Goal: Communication & Community: Participate in discussion

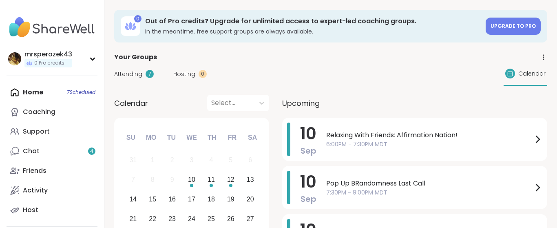
click at [39, 91] on div "Home 7 Scheduled Coaching Support Chat 4 Friends Activity Host" at bounding box center [52, 150] width 91 height 137
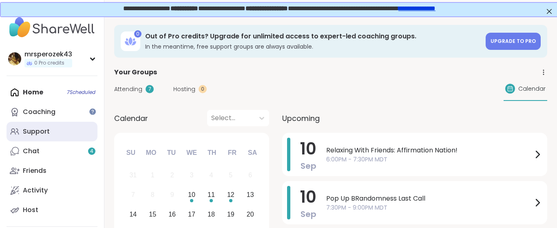
click at [43, 132] on div "Support" at bounding box center [36, 131] width 27 height 9
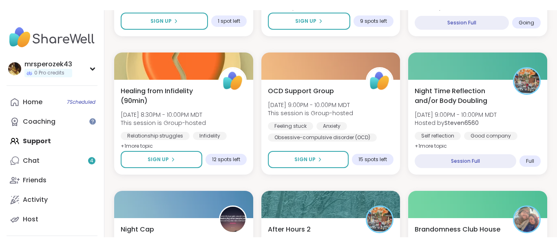
scroll to position [500, 0]
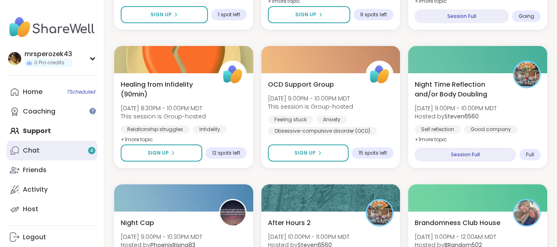
click at [35, 150] on div "Chat 4" at bounding box center [31, 150] width 17 height 9
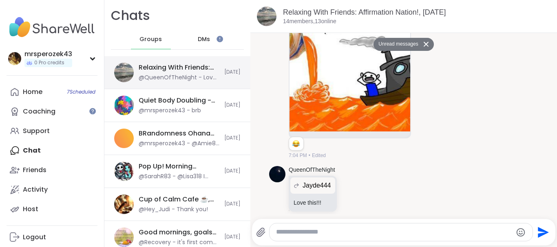
click at [189, 72] on div "Relaxing With Friends: Affirmation Nation!, [DATE]" at bounding box center [179, 67] width 81 height 9
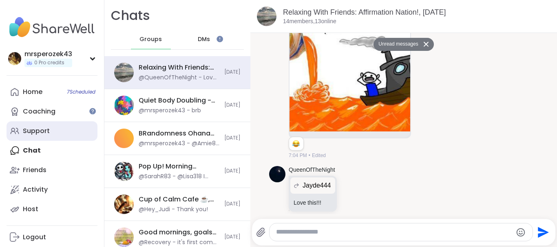
click at [29, 133] on div "Support" at bounding box center [36, 131] width 27 height 9
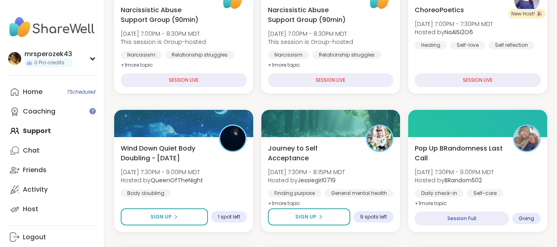
scroll to position [301, 0]
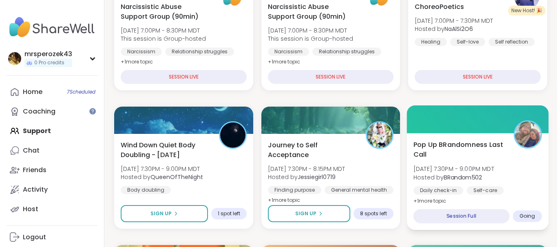
click at [456, 169] on span "[DATE] 7:30PM - 9:00PM MDT" at bounding box center [453, 169] width 81 height 8
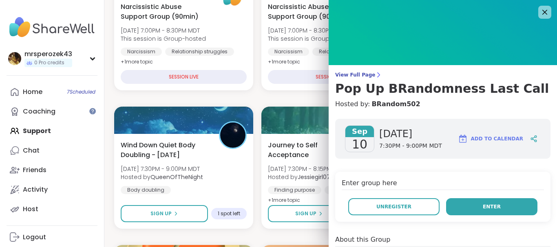
click at [477, 207] on button "Enter" at bounding box center [491, 207] width 91 height 17
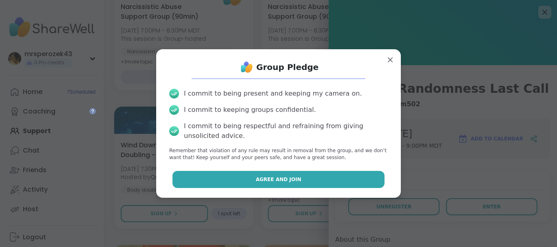
click at [287, 177] on span "Agree and Join" at bounding box center [279, 179] width 46 height 7
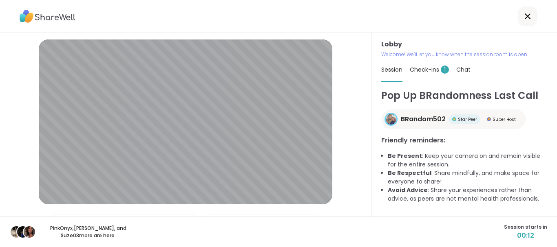
click at [444, 70] on span "1" at bounding box center [445, 70] width 8 height 8
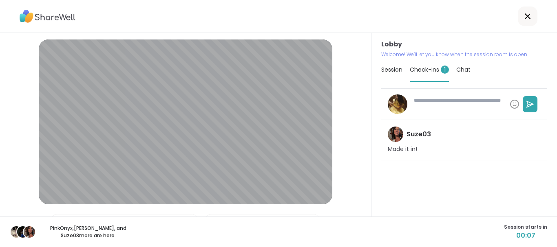
click at [437, 106] on textarea at bounding box center [459, 104] width 96 height 21
type textarea "*"
type textarea "**"
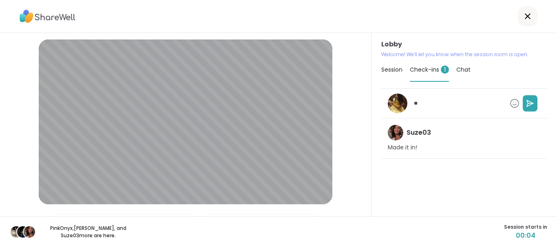
type textarea "*"
type textarea "***"
type textarea "*"
type textarea "****"
type textarea "*"
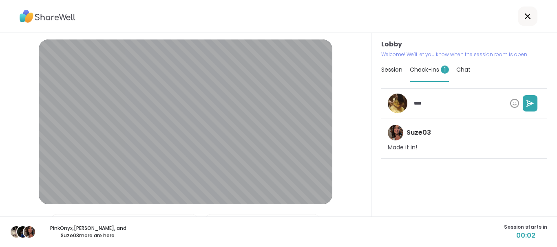
type textarea "****"
type textarea "*"
type textarea "******"
type textarea "*"
type textarea "*******"
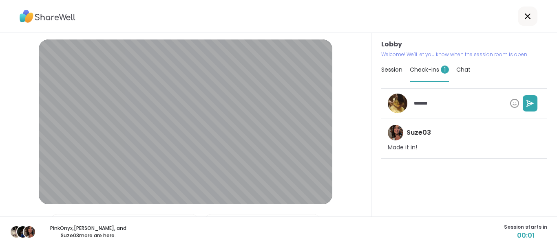
type textarea "*"
type textarea "********"
type textarea "*"
type textarea "*********"
type textarea "*"
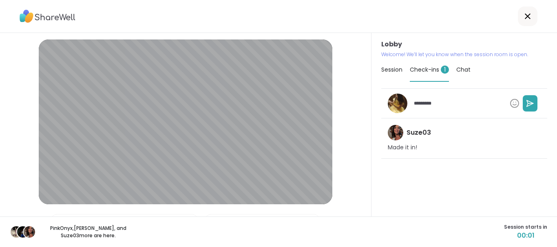
type textarea "**********"
type textarea "*"
type textarea "**********"
type textarea "*"
type textarea "**********"
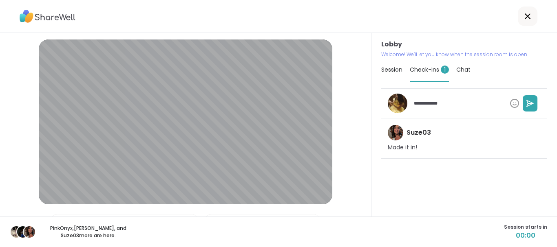
type textarea "*"
type textarea "**********"
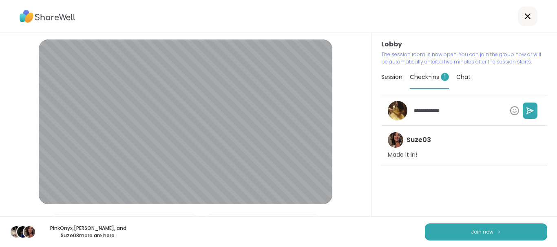
type textarea "*"
type textarea "**********"
type textarea "*"
type textarea "**********"
type textarea "*"
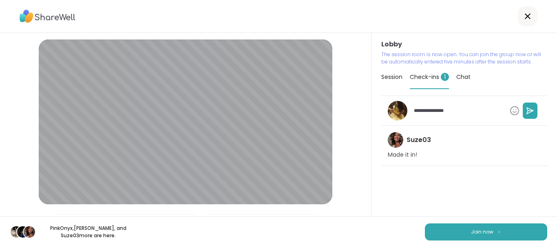
type textarea "**********"
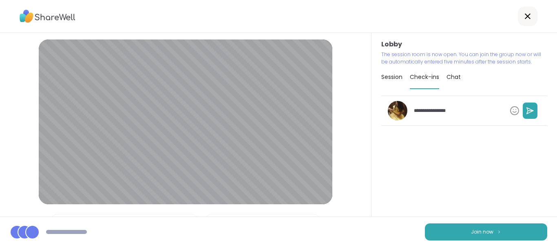
type textarea "*"
type textarea "**********"
type textarea "*"
type textarea "**********"
type textarea "*"
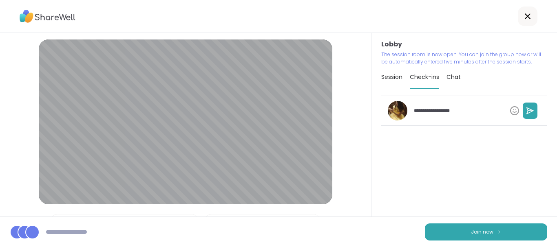
type textarea "**********"
type textarea "*"
type textarea "**********"
type textarea "*"
type textarea "**********"
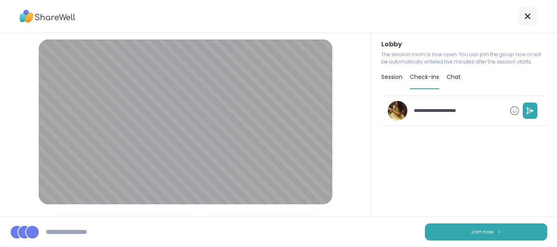
type textarea "*"
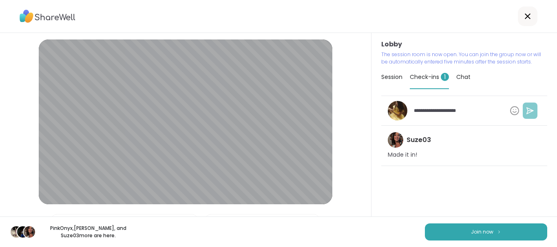
type textarea "**********"
click at [531, 106] on button at bounding box center [530, 111] width 15 height 16
type textarea "*"
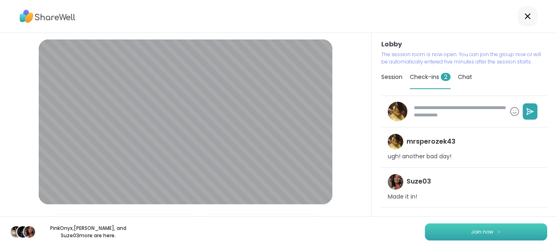
click at [473, 227] on span "Join now" at bounding box center [482, 232] width 22 height 7
type textarea "*"
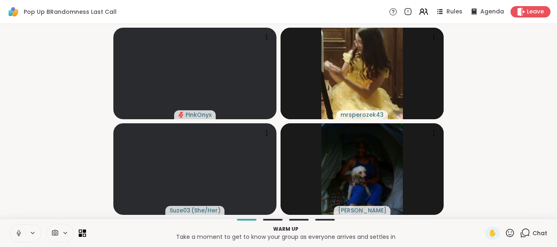
click at [16, 227] on icon at bounding box center [18, 233] width 7 height 7
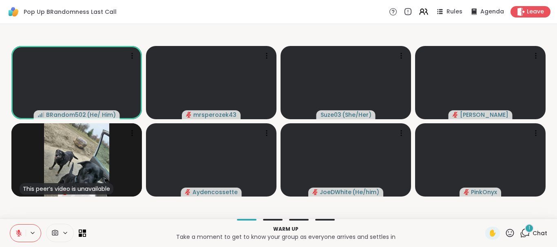
click at [530, 227] on span "1" at bounding box center [529, 228] width 2 height 7
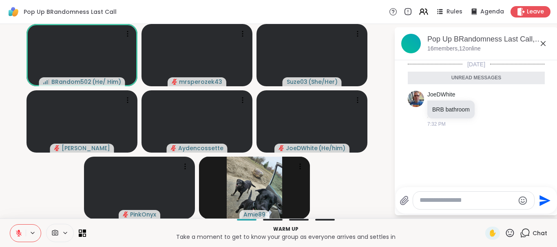
click at [542, 43] on icon at bounding box center [543, 43] width 5 height 5
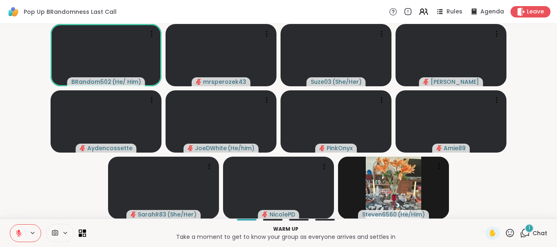
click at [19, 227] on icon at bounding box center [18, 233] width 7 height 7
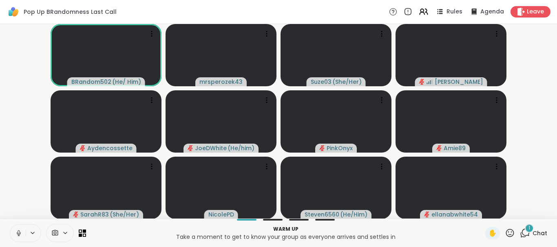
click at [18, 227] on icon at bounding box center [18, 233] width 7 height 7
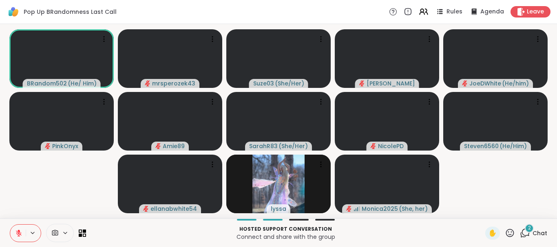
click at [527, 227] on div "2" at bounding box center [529, 228] width 9 height 9
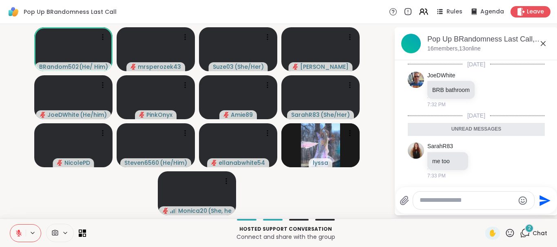
scroll to position [68, 0]
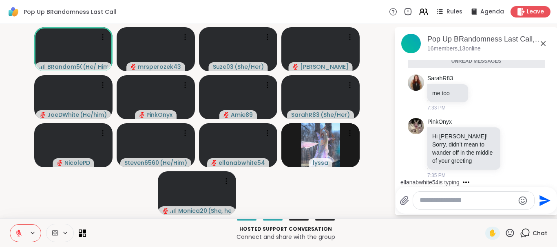
click at [543, 44] on icon at bounding box center [543, 43] width 5 height 5
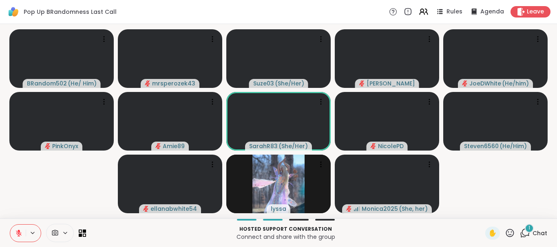
click at [528, 226] on div "1" at bounding box center [529, 228] width 9 height 9
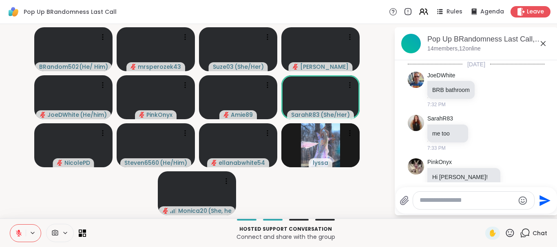
scroll to position [177, 0]
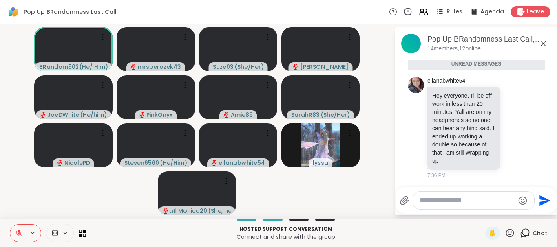
click at [542, 42] on icon at bounding box center [543, 43] width 5 height 5
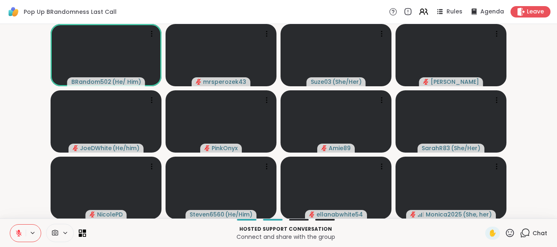
click at [525, 227] on icon at bounding box center [525, 233] width 10 height 10
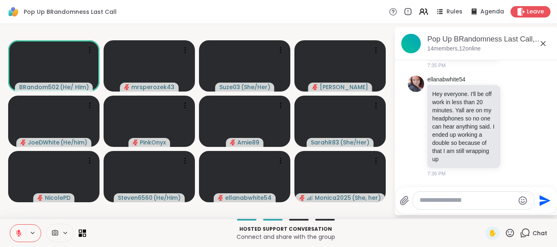
scroll to position [0, 0]
click at [542, 43] on icon at bounding box center [543, 43] width 5 height 5
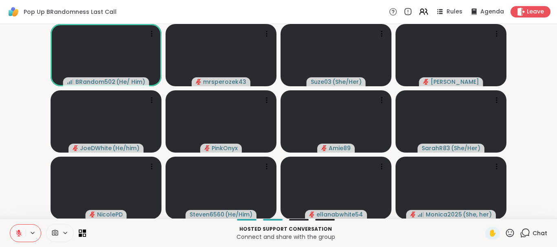
click at [526, 227] on icon at bounding box center [525, 233] width 10 height 10
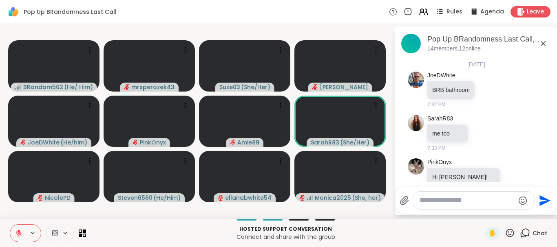
scroll to position [149, 0]
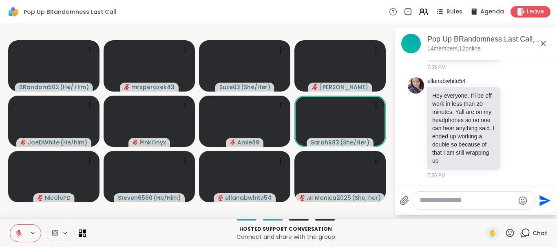
click at [473, 197] on textarea "Type your message" at bounding box center [467, 201] width 95 height 9
type textarea "***"
click at [541, 200] on icon "Send" at bounding box center [546, 200] width 11 height 11
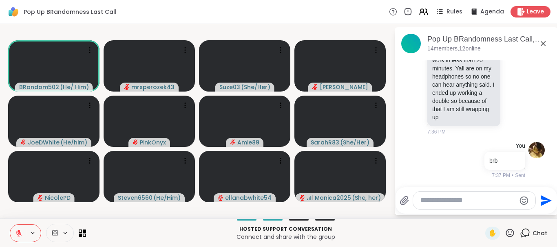
click at [543, 43] on icon at bounding box center [543, 43] width 5 height 5
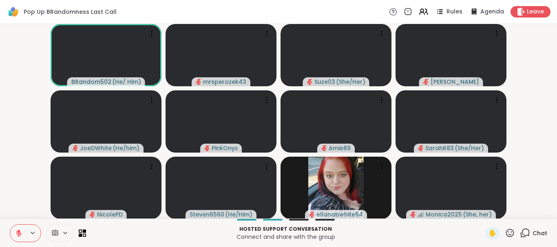
click at [525, 227] on icon at bounding box center [525, 233] width 10 height 10
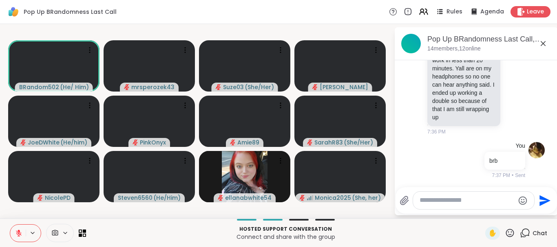
click at [464, 202] on textarea "Type your message" at bounding box center [467, 201] width 95 height 9
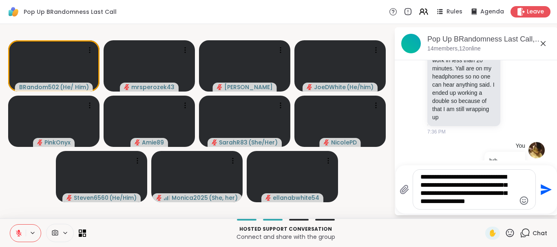
type textarea "**********"
click at [542, 188] on icon "Send" at bounding box center [546, 189] width 11 height 11
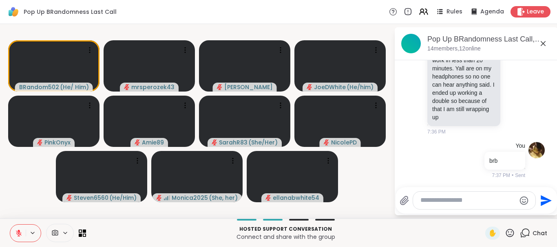
scroll to position [277, 0]
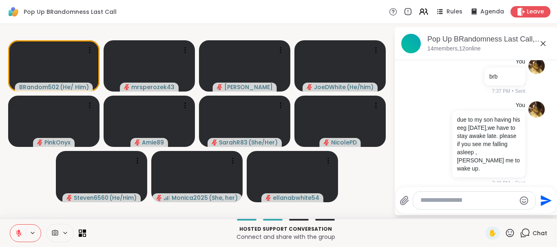
click at [541, 44] on icon at bounding box center [543, 44] width 10 height 10
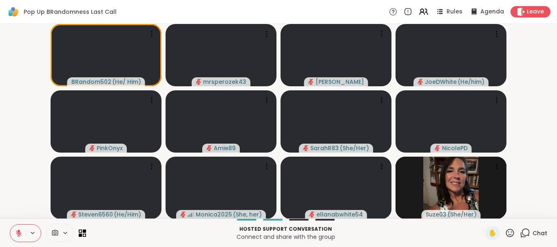
click at [20, 227] on icon at bounding box center [18, 233] width 7 height 7
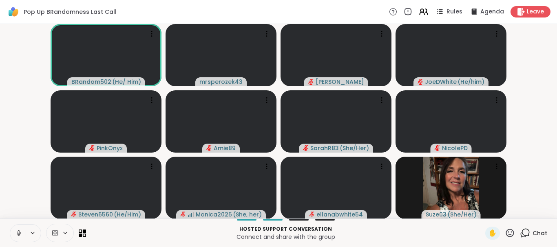
click at [18, 227] on icon at bounding box center [18, 233] width 7 height 7
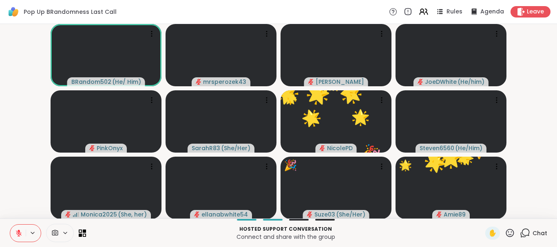
click at [508, 227] on icon at bounding box center [510, 233] width 10 height 10
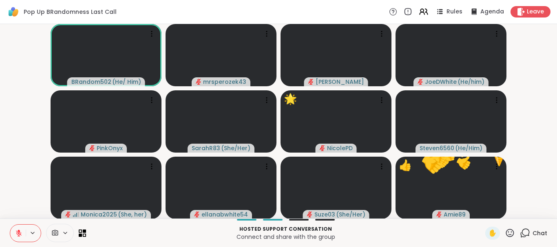
click at [508, 227] on icon at bounding box center [510, 233] width 10 height 10
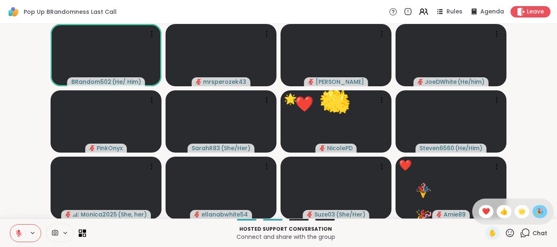
click at [542, 212] on span "🎉" at bounding box center [540, 212] width 8 height 10
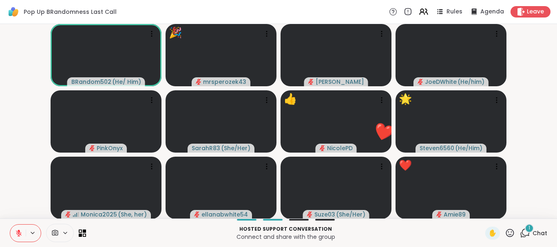
click at [511, 227] on icon at bounding box center [510, 233] width 10 height 10
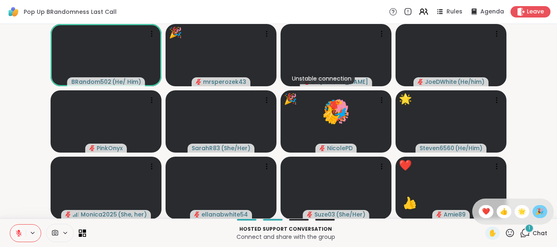
click at [537, 211] on span "🎉" at bounding box center [540, 212] width 8 height 10
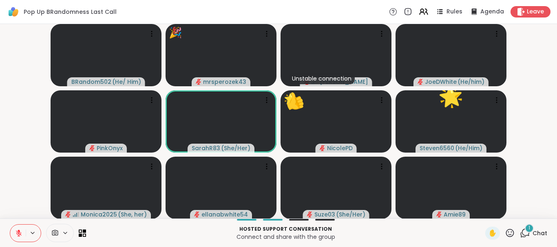
click at [527, 227] on div "1" at bounding box center [529, 228] width 9 height 9
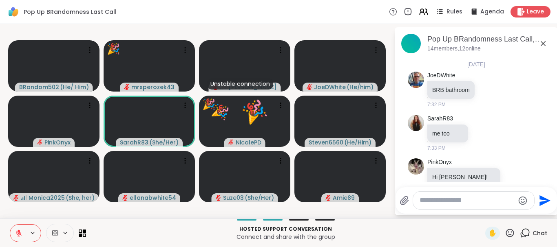
scroll to position [400, 0]
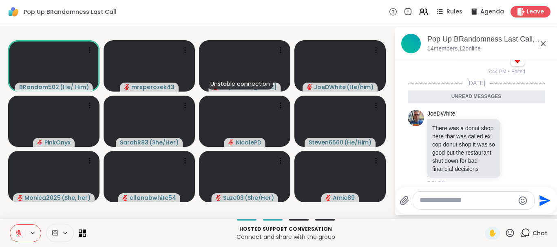
click at [545, 43] on icon at bounding box center [543, 44] width 10 height 10
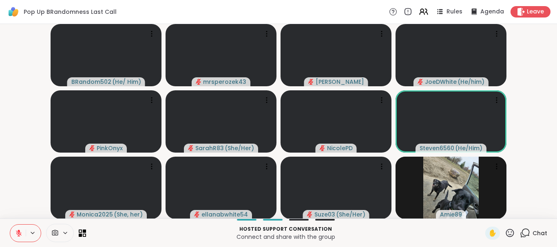
click at [528, 227] on icon at bounding box center [525, 233] width 10 height 10
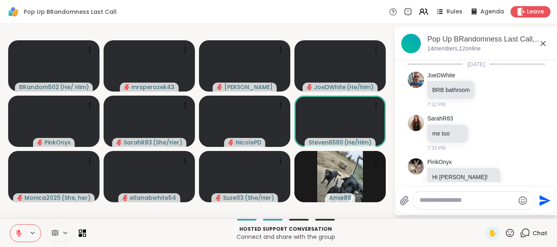
scroll to position [373, 0]
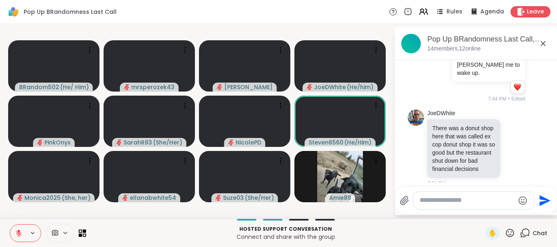
click at [459, 202] on textarea "Type your message" at bounding box center [467, 201] width 95 height 9
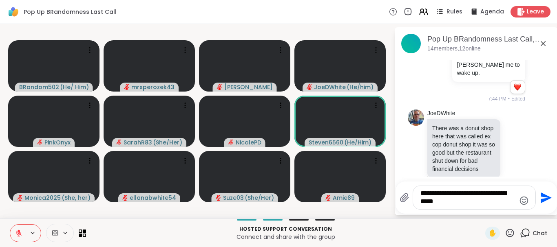
type textarea "**********"
click at [541, 197] on icon "Send" at bounding box center [545, 198] width 13 height 13
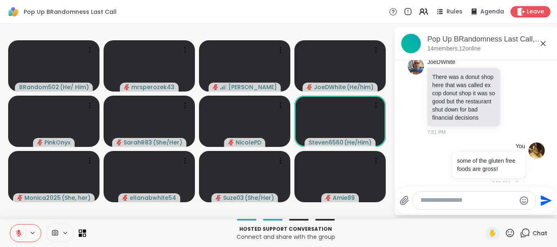
click at [542, 41] on icon at bounding box center [543, 44] width 10 height 10
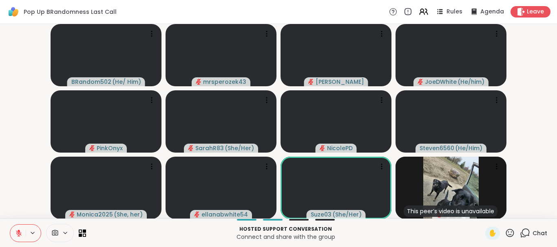
click at [526, 227] on icon at bounding box center [525, 233] width 10 height 10
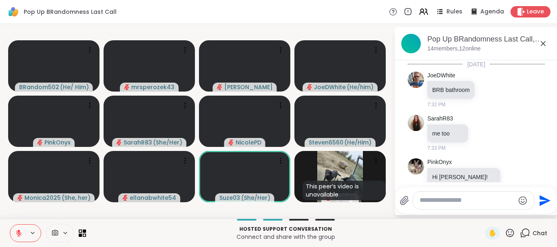
scroll to position [436, 0]
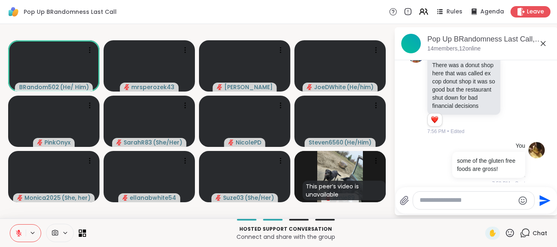
click at [453, 197] on div at bounding box center [473, 201] width 121 height 18
click at [453, 201] on textarea "Type your message" at bounding box center [467, 201] width 95 height 9
type textarea "***"
click at [541, 198] on icon "Send" at bounding box center [546, 200] width 11 height 11
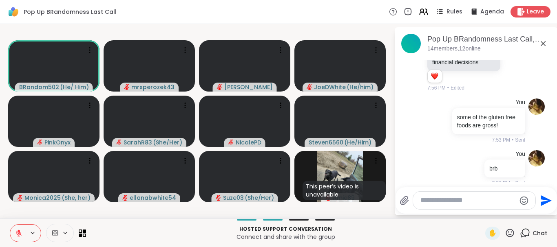
click at [543, 42] on icon at bounding box center [543, 44] width 10 height 10
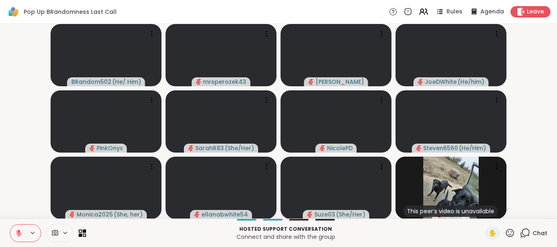
click at [543, 42] on video-player-container "BRandom502 ( He/ Him ) mrsperozek43 [PERSON_NAME] ( He/him ) PinkOnyx SarahR83 …" at bounding box center [278, 121] width 547 height 188
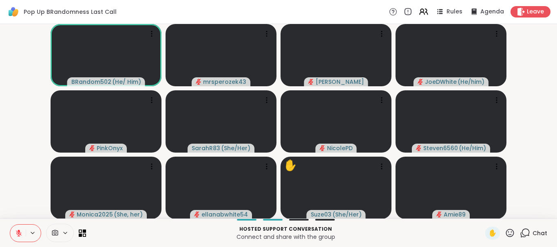
click at [525, 227] on icon at bounding box center [525, 233] width 10 height 10
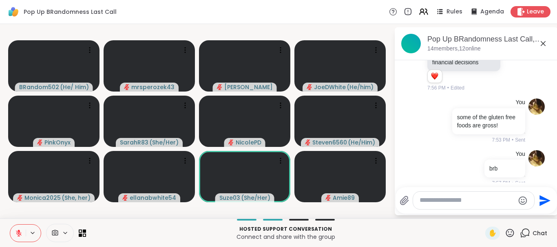
click at [457, 199] on textarea "Type your message" at bounding box center [467, 201] width 95 height 9
type textarea "**********"
click at [542, 198] on icon "Send" at bounding box center [545, 198] width 13 height 13
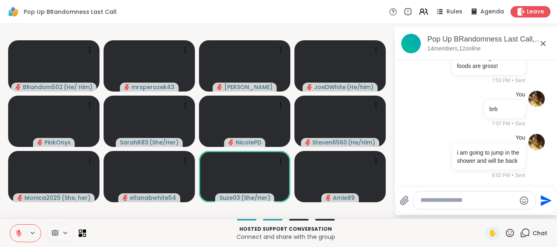
click at [543, 44] on icon at bounding box center [543, 43] width 5 height 5
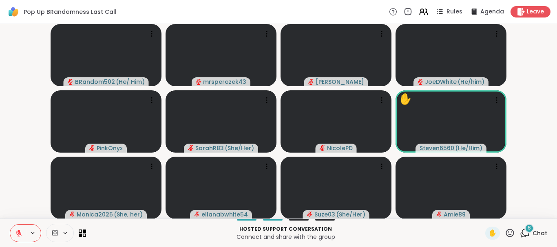
click at [512, 53] on video-player-container "BRandom502 ( He/ Him ) mrsperozek43 [PERSON_NAME] ( He/him ) PinkOnyx SarahR83 …" at bounding box center [278, 121] width 547 height 188
click at [528, 227] on span "8" at bounding box center [529, 228] width 3 height 7
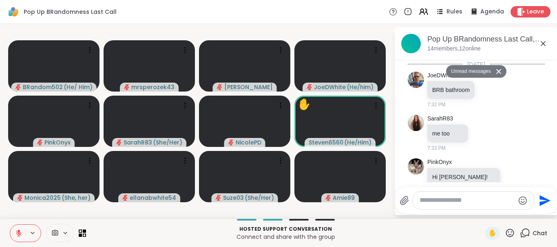
scroll to position [1052, 0]
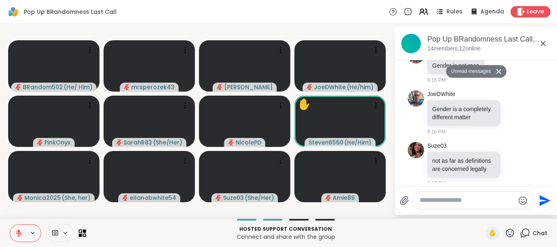
click at [490, 72] on button "Unread messages" at bounding box center [469, 71] width 47 height 13
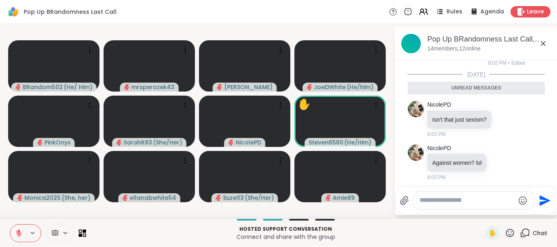
scroll to position [0, 0]
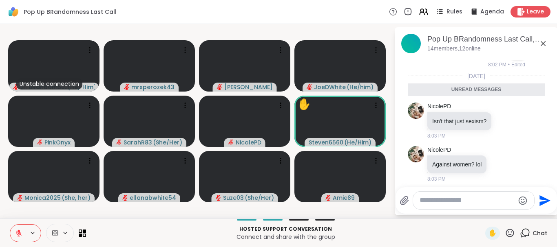
click at [543, 44] on icon at bounding box center [543, 43] width 5 height 5
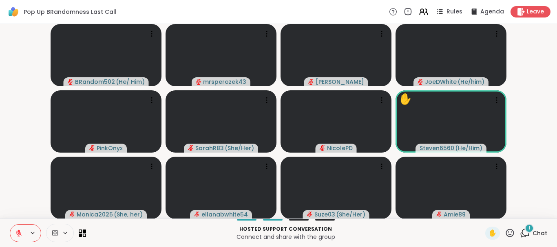
click at [527, 227] on div "1" at bounding box center [529, 228] width 9 height 9
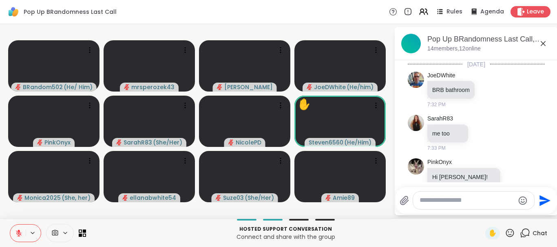
scroll to position [1192, 0]
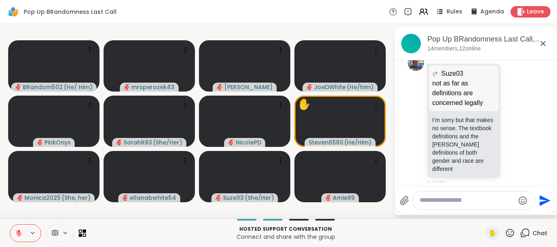
click at [542, 42] on icon at bounding box center [543, 43] width 5 height 5
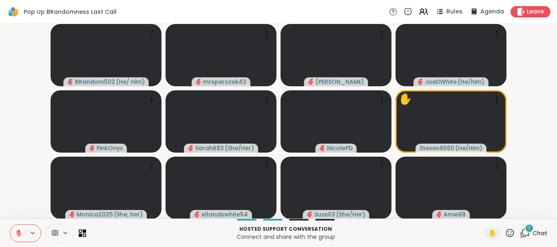
click at [509, 227] on icon at bounding box center [510, 233] width 8 height 8
click at [484, 208] on span "❤️" at bounding box center [486, 212] width 8 height 10
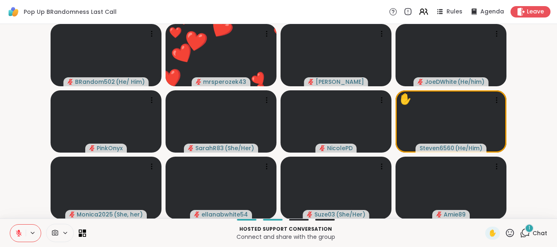
click at [528, 227] on div "1" at bounding box center [529, 228] width 9 height 9
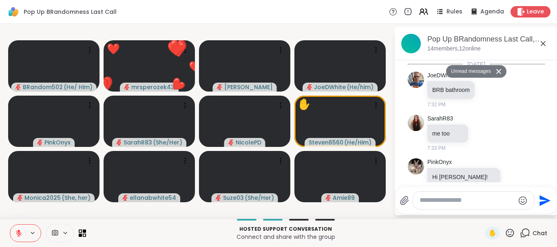
scroll to position [1396, 0]
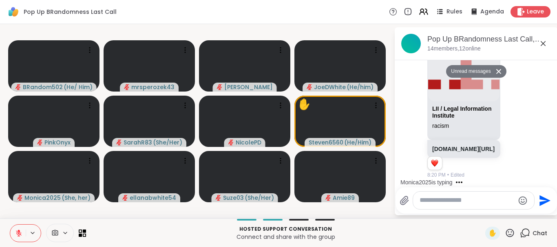
click at [542, 43] on icon at bounding box center [543, 43] width 5 height 5
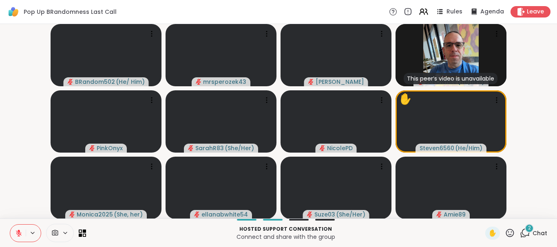
click at [530, 227] on span "2" at bounding box center [529, 228] width 3 height 7
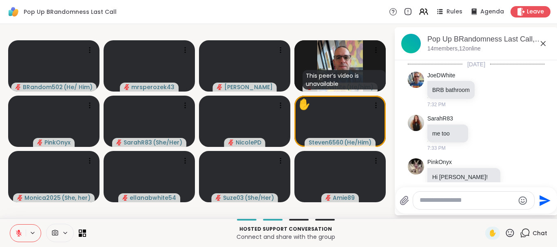
scroll to position [1500, 0]
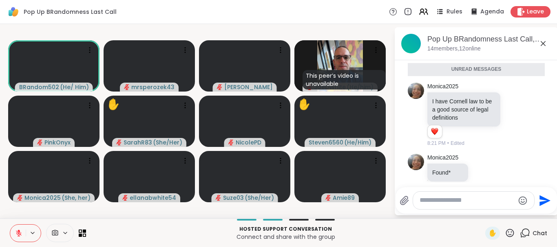
click at [543, 41] on icon at bounding box center [543, 44] width 10 height 10
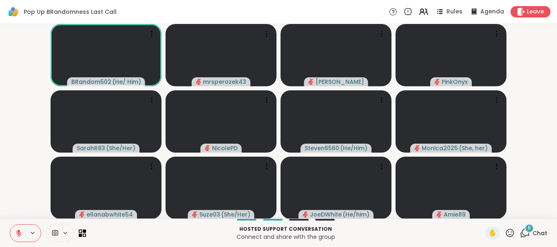
click at [526, 227] on div "8" at bounding box center [529, 228] width 9 height 9
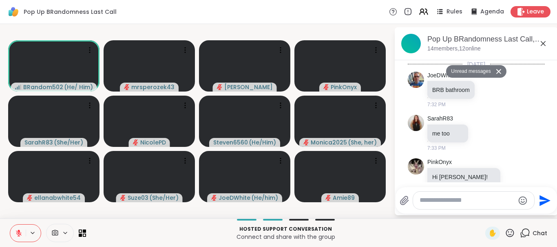
scroll to position [2194, 0]
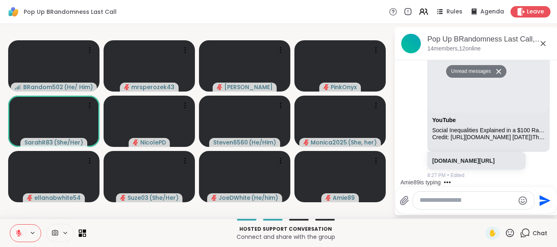
click at [541, 41] on icon at bounding box center [543, 44] width 10 height 10
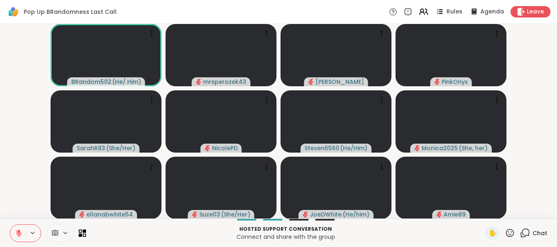
click at [525, 227] on icon at bounding box center [525, 233] width 10 height 10
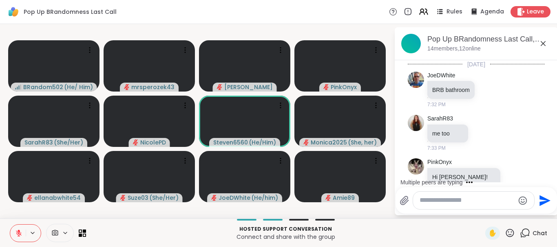
scroll to position [2166, 0]
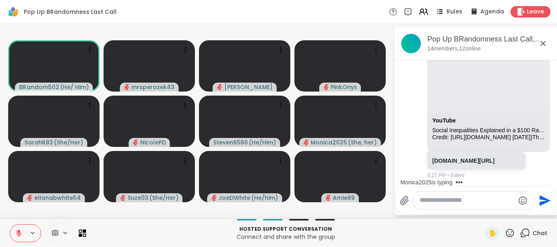
click at [540, 44] on icon at bounding box center [543, 44] width 10 height 10
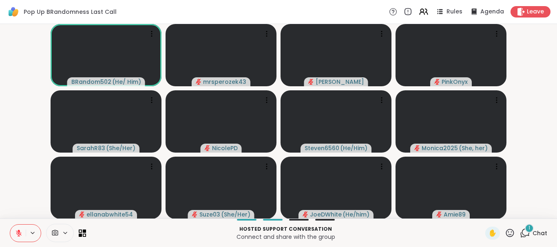
click at [529, 227] on div "1" at bounding box center [529, 228] width 9 height 9
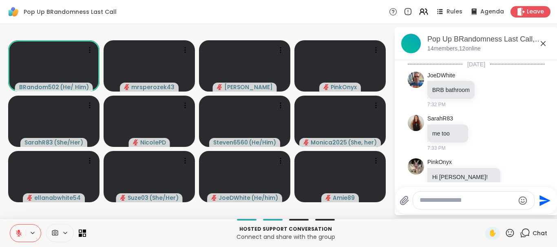
scroll to position [2262, 0]
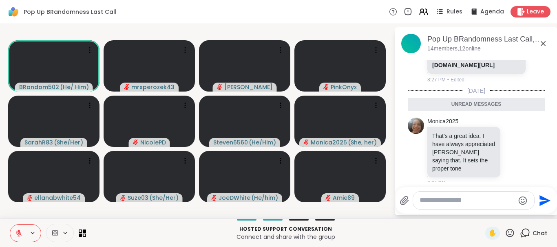
click at [541, 42] on icon at bounding box center [543, 44] width 10 height 10
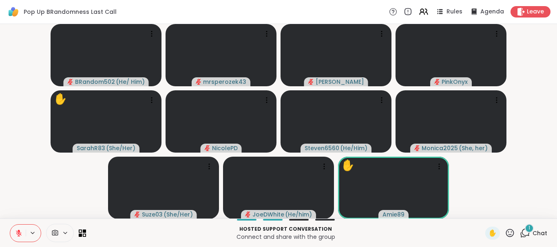
click at [17, 227] on button at bounding box center [17, 233] width 15 height 17
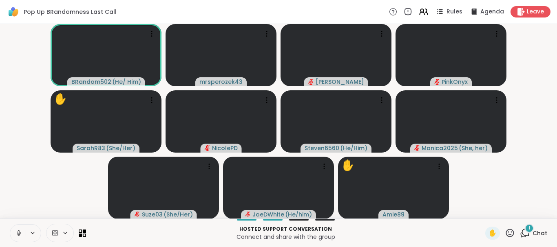
click at [18, 227] on icon at bounding box center [18, 233] width 7 height 7
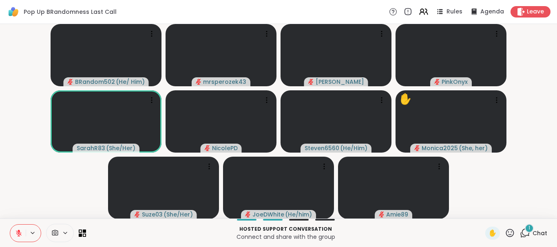
click at [530, 227] on span "1" at bounding box center [529, 228] width 2 height 7
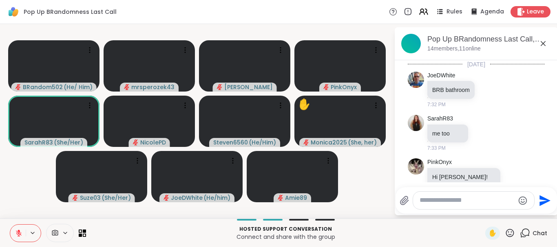
scroll to position [2328, 0]
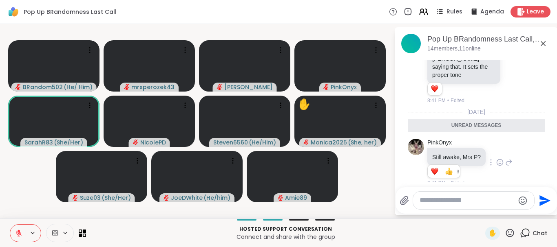
click at [508, 160] on icon at bounding box center [509, 163] width 6 height 6
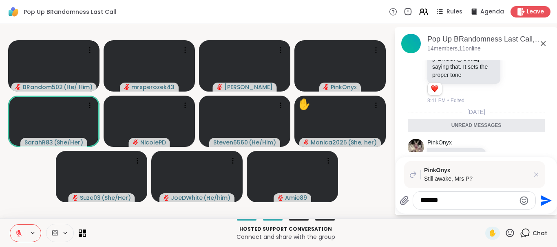
type textarea "******"
click at [542, 199] on icon "Send" at bounding box center [546, 200] width 11 height 11
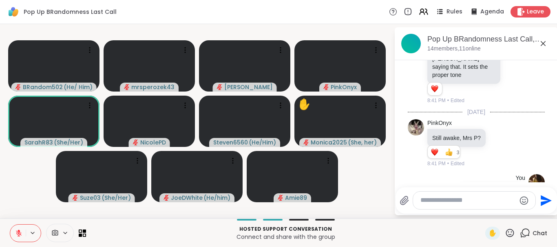
scroll to position [2380, 0]
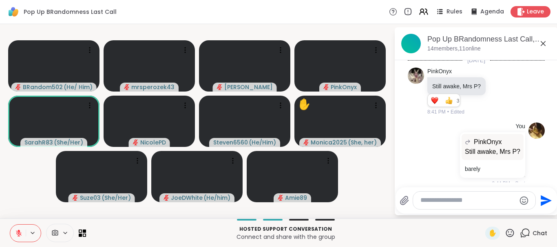
click at [543, 42] on icon at bounding box center [543, 44] width 10 height 10
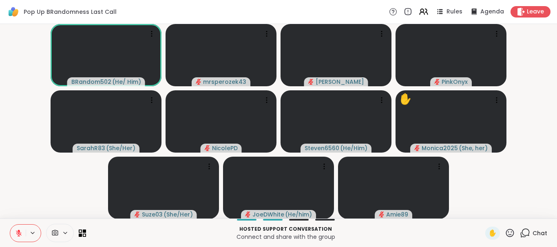
click at [523, 227] on icon at bounding box center [526, 232] width 8 height 7
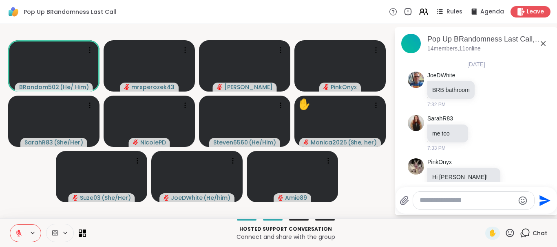
scroll to position [2424, 0]
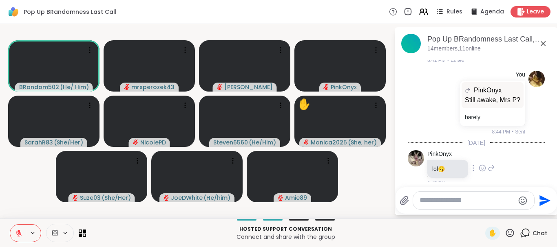
click at [490, 163] on icon at bounding box center [491, 168] width 7 height 10
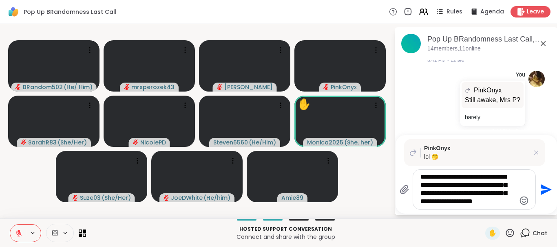
type textarea "**********"
click at [546, 186] on icon "Send" at bounding box center [545, 189] width 13 height 13
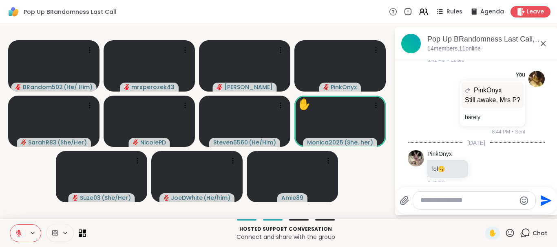
scroll to position [2536, 0]
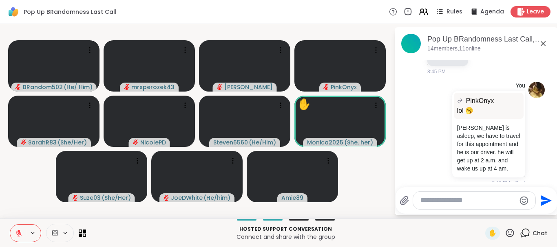
click at [543, 42] on icon at bounding box center [543, 44] width 10 height 10
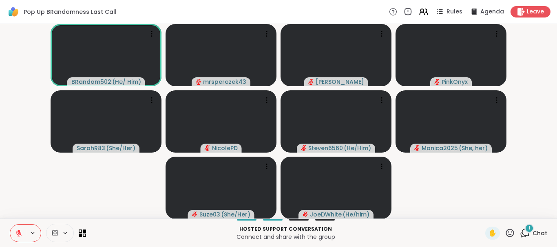
click at [528, 227] on div "1" at bounding box center [529, 228] width 9 height 9
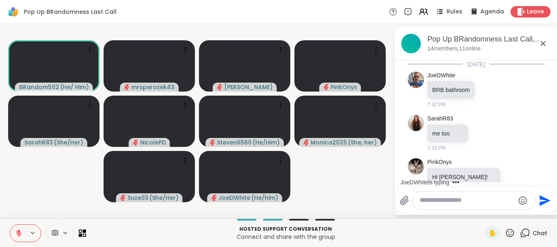
scroll to position [2599, 0]
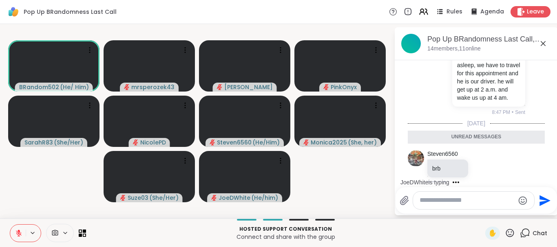
click at [541, 42] on icon at bounding box center [543, 43] width 5 height 5
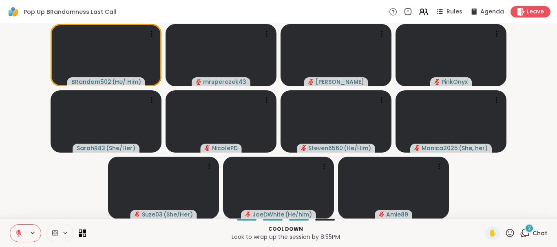
click at [529, 227] on span "2" at bounding box center [529, 228] width 3 height 7
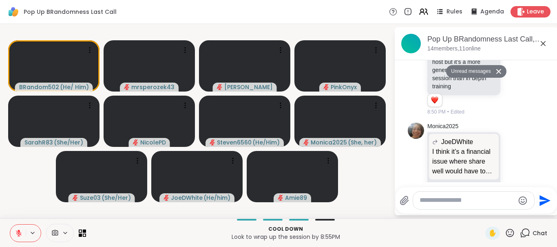
scroll to position [2830, 0]
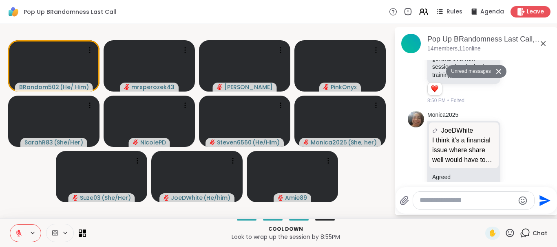
click at [497, 70] on icon at bounding box center [499, 71] width 6 height 5
click at [497, 84] on div "1 1" at bounding box center [464, 91] width 75 height 14
click at [541, 41] on icon at bounding box center [543, 44] width 10 height 10
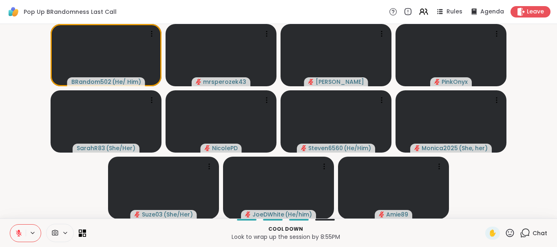
click at [523, 227] on icon at bounding box center [525, 233] width 10 height 10
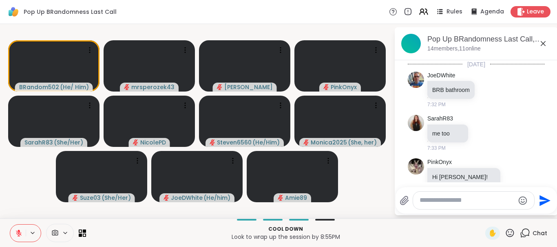
scroll to position [2802, 0]
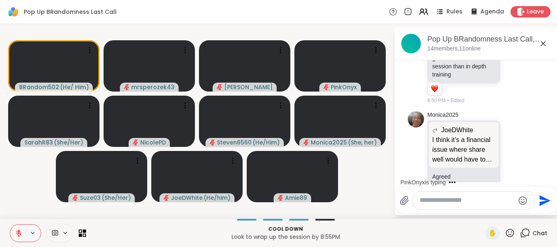
click at [509, 68] on div "JoeDWhite I think it’s a financial issue where share well would have to invest …" at bounding box center [477, 39] width 100 height 130
click at [542, 42] on icon at bounding box center [543, 43] width 5 height 5
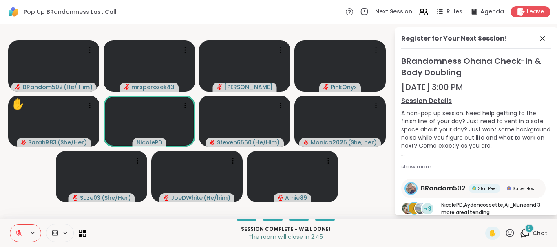
click at [525, 227] on icon at bounding box center [526, 232] width 8 height 7
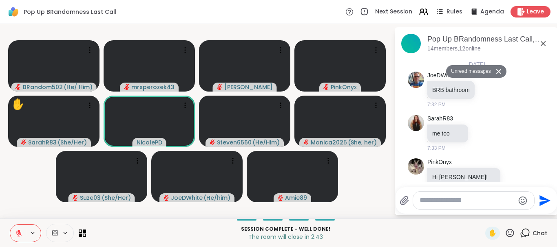
scroll to position [3469, 0]
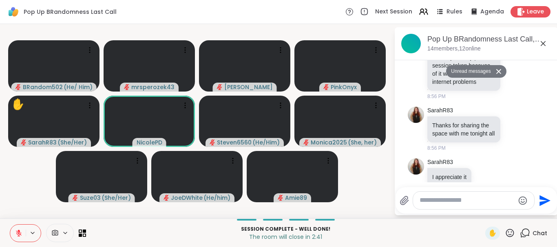
click at [434, 199] on textarea "Type your message" at bounding box center [467, 201] width 95 height 9
click at [434, 199] on textarea "*" at bounding box center [467, 201] width 95 height 9
type textarea "*"
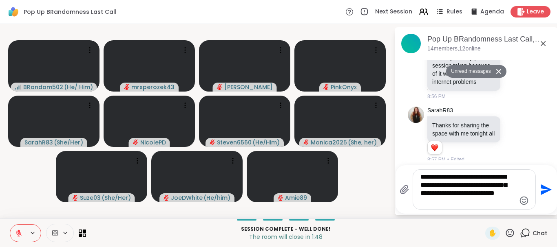
type textarea "**********"
click at [543, 189] on icon "Send" at bounding box center [546, 189] width 11 height 11
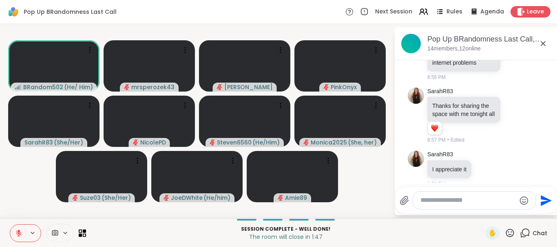
scroll to position [3537, 0]
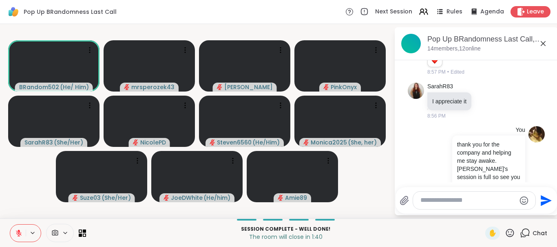
click at [542, 44] on icon at bounding box center [543, 44] width 10 height 10
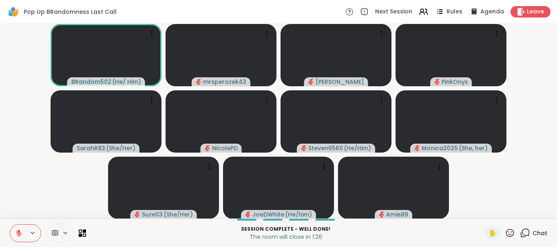
click at [524, 227] on icon at bounding box center [525, 233] width 10 height 10
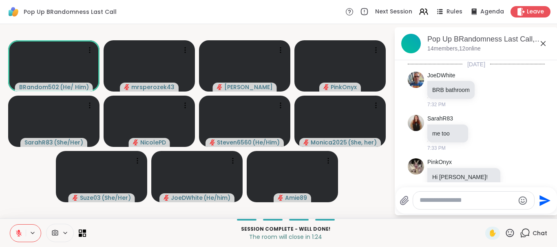
scroll to position [3529, 0]
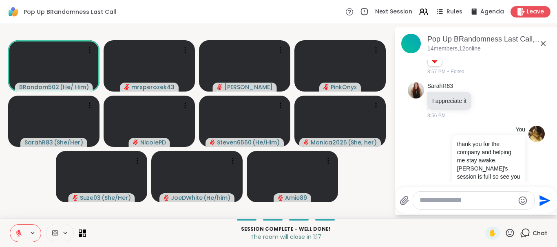
click at [544, 41] on icon at bounding box center [543, 44] width 10 height 10
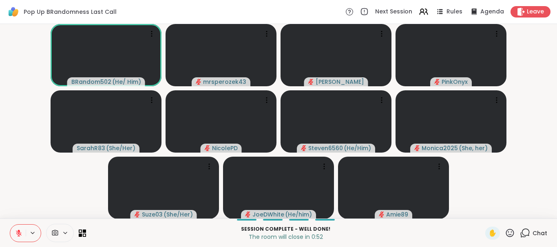
click at [525, 227] on icon at bounding box center [525, 233] width 10 height 10
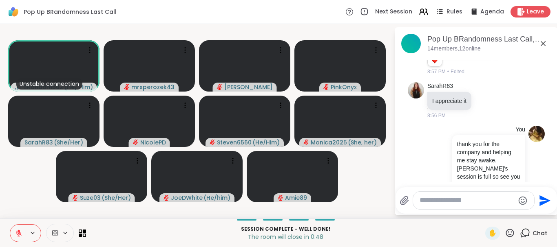
click at [541, 42] on icon at bounding box center [543, 43] width 5 height 5
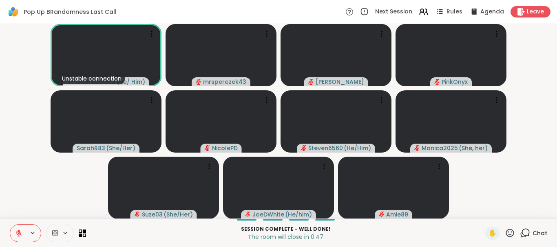
click at [519, 93] on video-player-container "Unstable connection BRandom502 ( He/ Him ) mrsperozek43 [PERSON_NAME] SarahR83 …" at bounding box center [278, 121] width 547 height 188
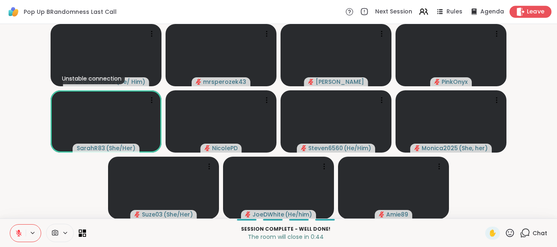
click at [527, 11] on div "Leave" at bounding box center [531, 12] width 42 height 12
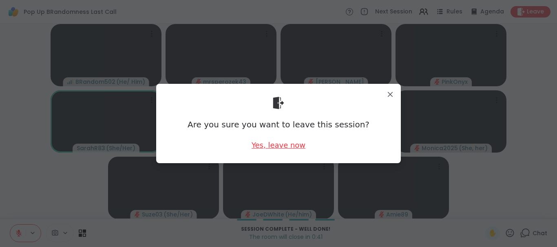
click at [278, 144] on div "Yes, leave now" at bounding box center [279, 145] width 54 height 10
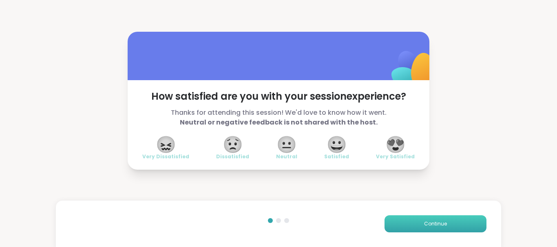
click at [426, 222] on span "Continue" at bounding box center [435, 224] width 23 height 7
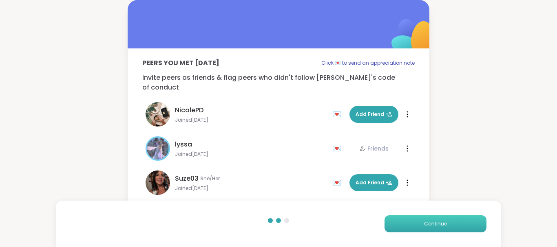
click at [426, 222] on span "Continue" at bounding box center [435, 224] width 23 height 7
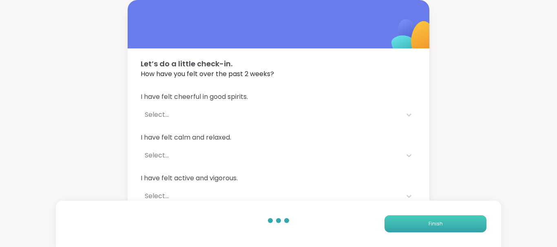
click at [426, 222] on button "Finish" at bounding box center [435, 224] width 102 height 17
